Goal: Task Accomplishment & Management: Use online tool/utility

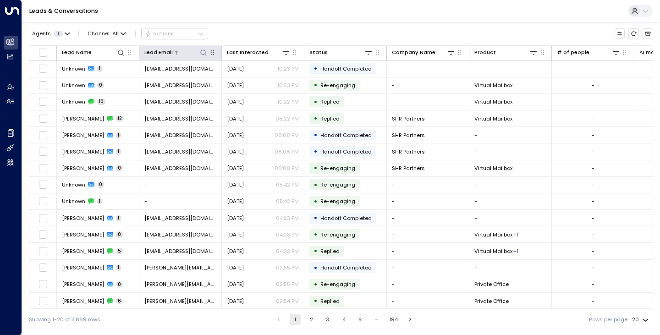
click at [204, 50] on icon at bounding box center [203, 52] width 7 height 7
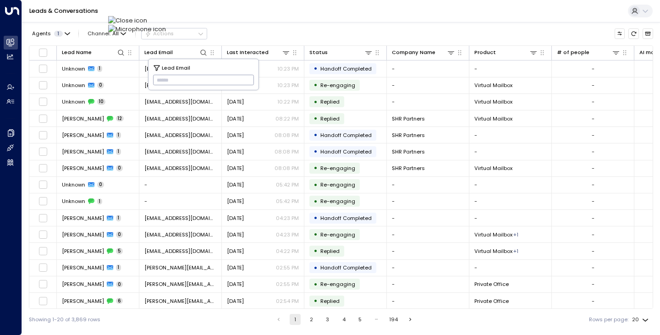
type input "**********"
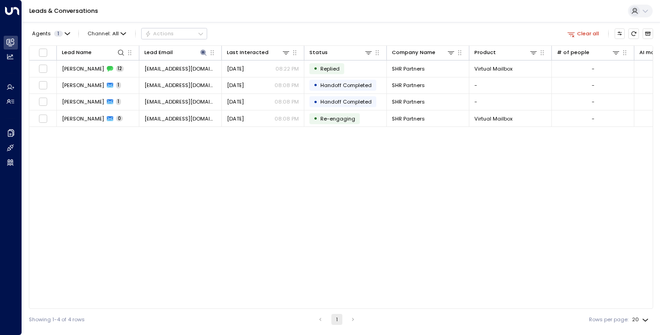
click at [107, 177] on div "Lead Name Lead Email Last Interacted Status Company Name Product # of people AI…" at bounding box center [341, 176] width 624 height 263
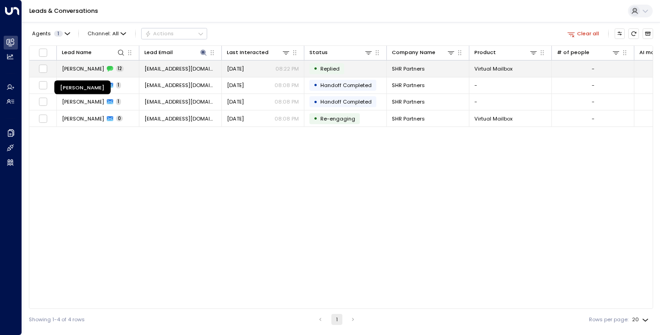
click at [83, 66] on span "[PERSON_NAME]" at bounding box center [83, 68] width 42 height 7
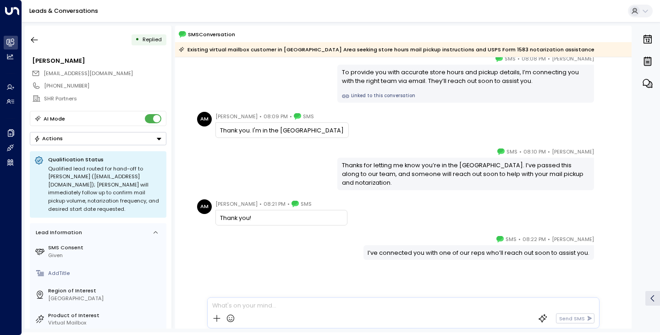
click at [222, 165] on div "[PERSON_NAME] • 08:10 PM • SMS Thanks for letting me know you’re in the [GEOGRA…" at bounding box center [403, 168] width 418 height 43
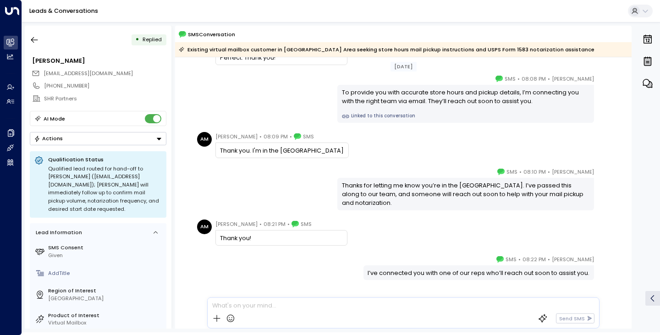
scroll to position [427, 0]
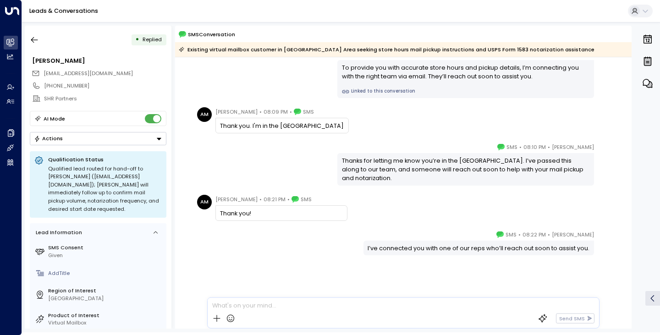
click at [234, 249] on div "[PERSON_NAME] • 08:22 PM • SMS I’ve connected you with one of our reps who’ll r…" at bounding box center [403, 242] width 418 height 25
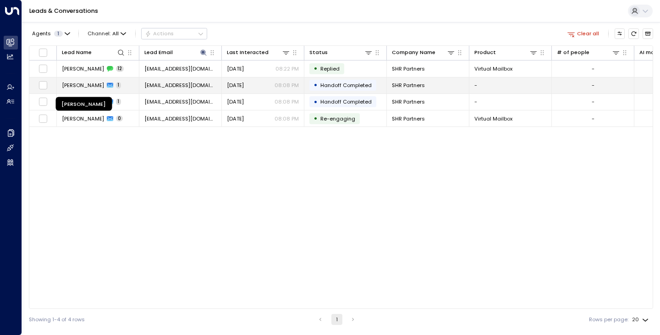
click at [81, 88] on span "[PERSON_NAME]" at bounding box center [83, 85] width 42 height 7
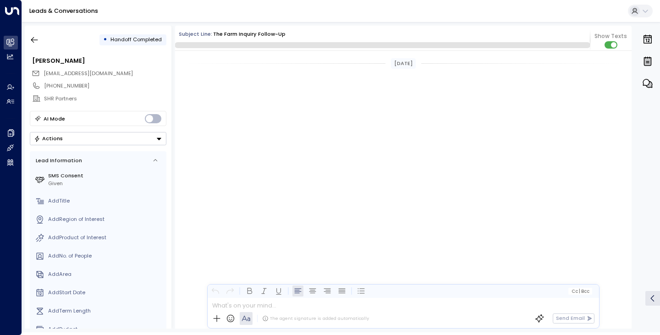
scroll to position [1700, 0]
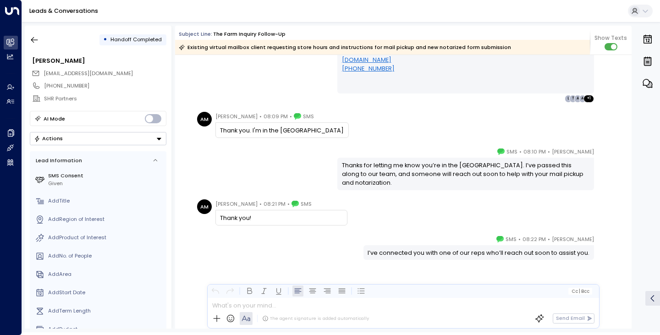
click at [223, 177] on div "[PERSON_NAME] • 08:10 PM • SMS Thanks for letting me know you’re in the [GEOGRA…" at bounding box center [403, 168] width 418 height 43
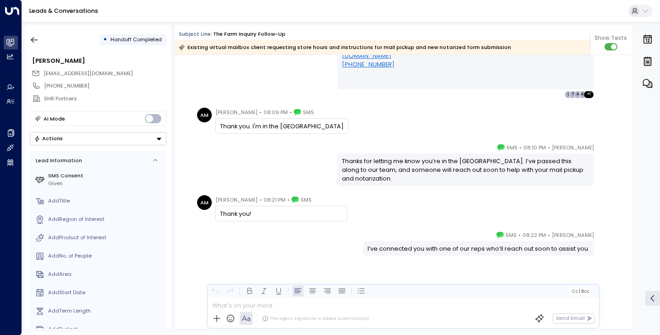
scroll to position [1524, 0]
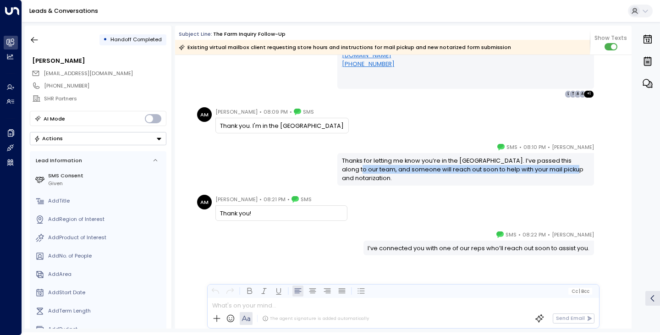
drag, startPoint x: 223, startPoint y: 174, endPoint x: 213, endPoint y: 166, distance: 13.4
click at [213, 166] on div "[PERSON_NAME] • 08:10 PM • SMS Thanks for letting me know you’re in the [GEOGRA…" at bounding box center [403, 164] width 418 height 43
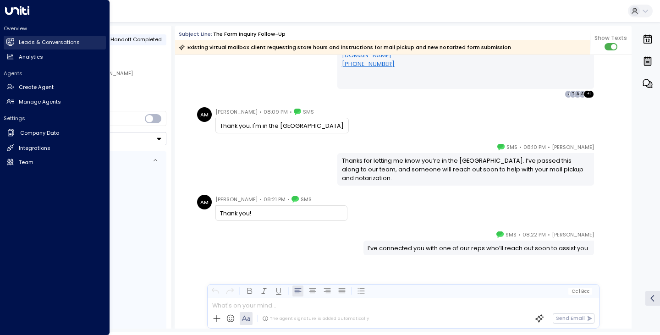
click at [17, 44] on link "Leads & Conversations Leads & Conversations" at bounding box center [55, 43] width 102 height 14
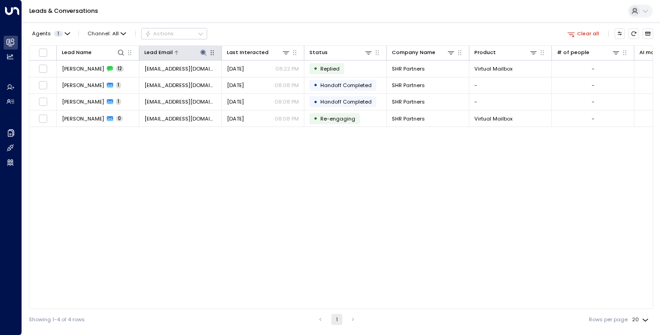
click at [203, 53] on icon at bounding box center [203, 52] width 6 height 6
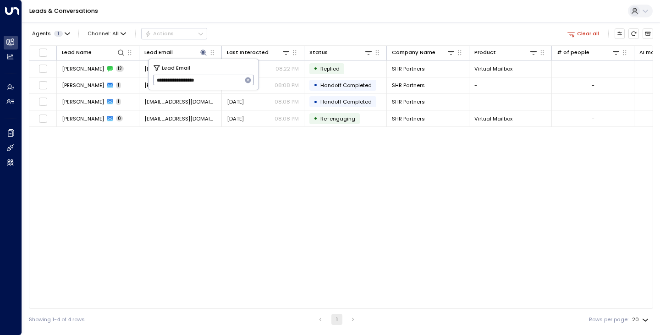
click at [250, 79] on icon "button" at bounding box center [248, 80] width 6 height 6
click at [225, 80] on input "text" at bounding box center [203, 80] width 101 height 15
paste input "**********"
type input "**********"
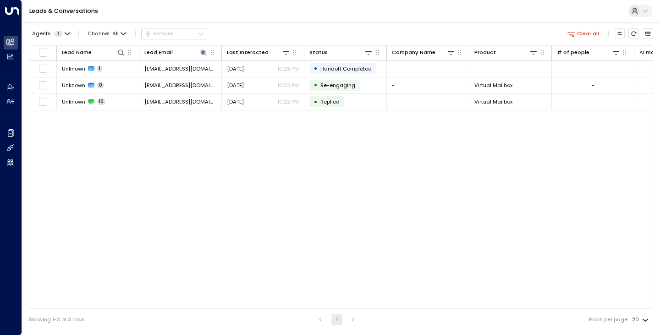
click at [267, 36] on div "Agents 1 Channel: All Actions Clear all" at bounding box center [341, 34] width 624 height 16
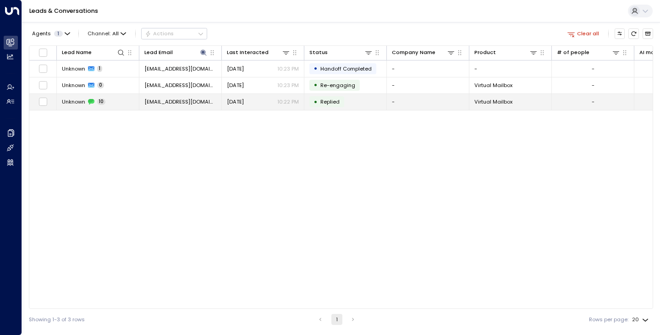
click at [73, 104] on span "Unknown" at bounding box center [73, 101] width 23 height 7
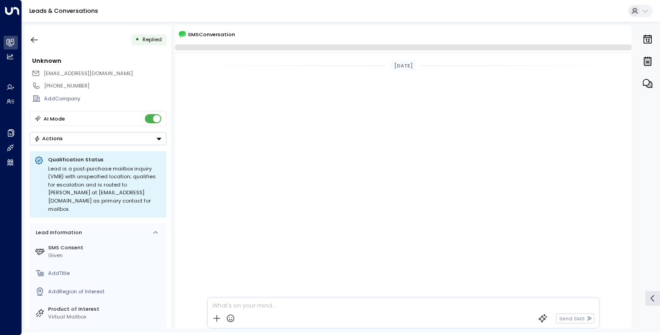
scroll to position [320, 0]
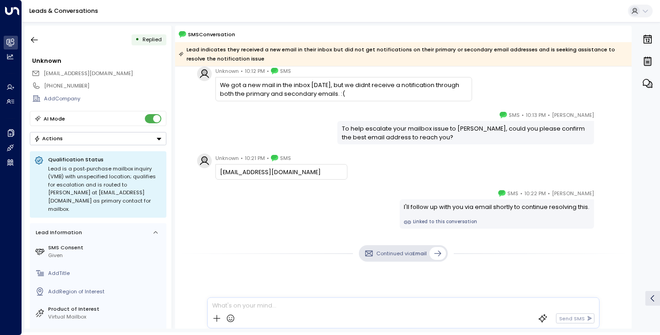
click at [205, 121] on div "[PERSON_NAME] • 10:13 PM • SMS To help escalate your mailbox issue to [PERSON_N…" at bounding box center [403, 127] width 418 height 34
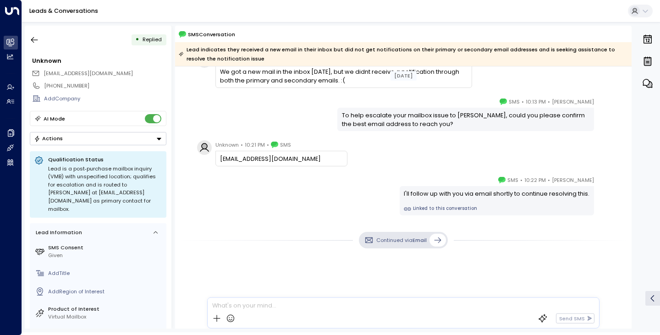
scroll to position [334, 0]
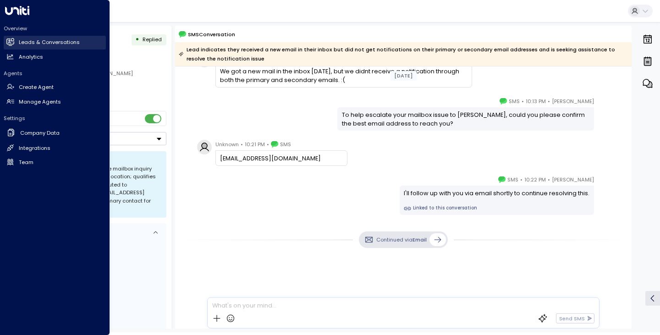
click at [28, 46] on h2 "Leads & Conversations" at bounding box center [49, 42] width 61 height 8
